Goal: Communication & Community: Share content

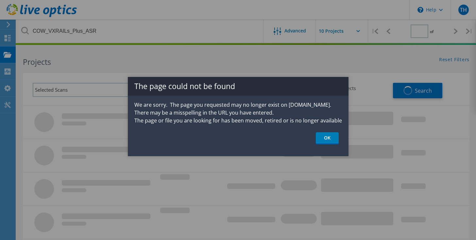
type input "1"
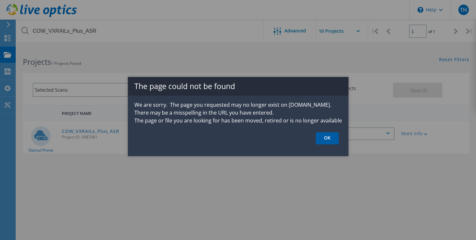
click at [325, 133] on link "OK" at bounding box center [327, 138] width 23 height 12
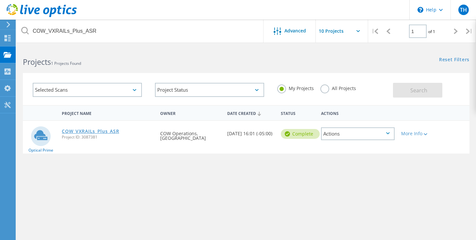
click at [95, 130] on link "COW_VXRAILs_Plus_ASR" at bounding box center [90, 131] width 57 height 5
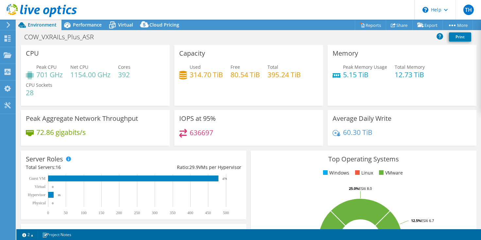
select select "USD"
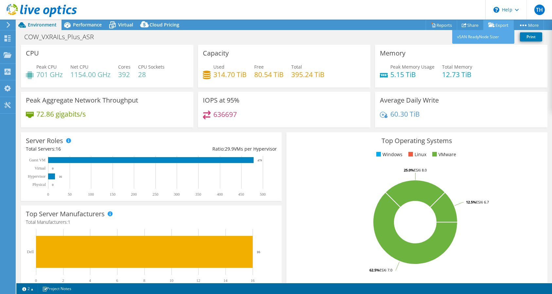
click at [481, 24] on link "Export" at bounding box center [498, 25] width 30 height 10
click at [481, 35] on link "vSAN ReadyNode Sizer" at bounding box center [483, 37] width 62 height 14
click at [443, 33] on div "COW_VXRAILs_Plus_ASR Print" at bounding box center [284, 37] width 536 height 12
click at [466, 26] on link "Share" at bounding box center [470, 25] width 27 height 10
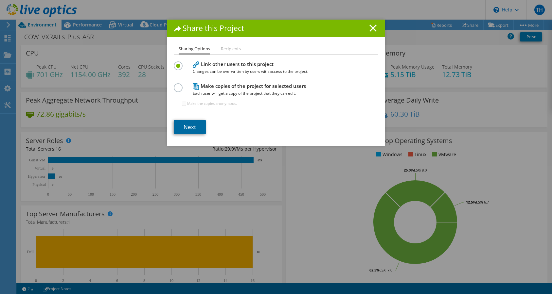
click at [189, 122] on link "Next" at bounding box center [190, 127] width 32 height 14
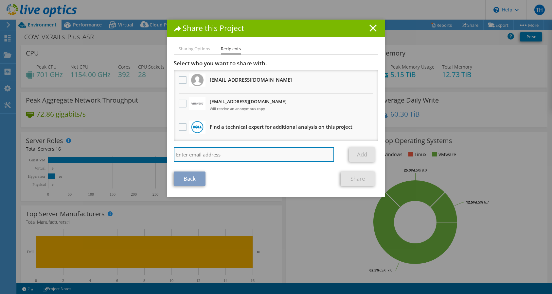
click at [192, 155] on input "search" at bounding box center [254, 155] width 160 height 14
paste input "[PERSON_NAME] <[EMAIL_ADDRESS][PERSON_NAME][DOMAIN_NAME]>"
type input "[EMAIL_ADDRESS][DOMAIN_NAME]"
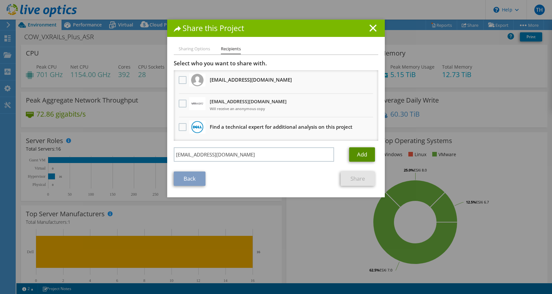
click at [361, 152] on link "Add" at bounding box center [362, 155] width 26 height 14
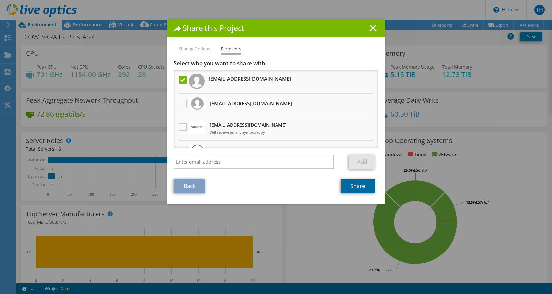
click at [352, 184] on link "Share" at bounding box center [358, 186] width 34 height 14
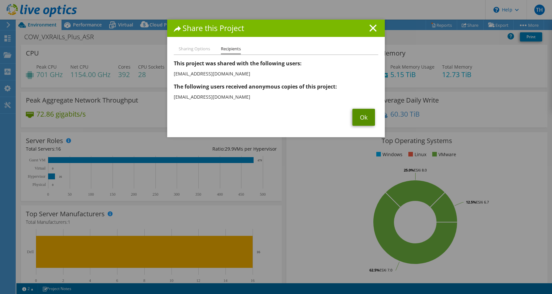
click at [363, 112] on link "Ok" at bounding box center [363, 117] width 23 height 17
